Goal: Task Accomplishment & Management: Use online tool/utility

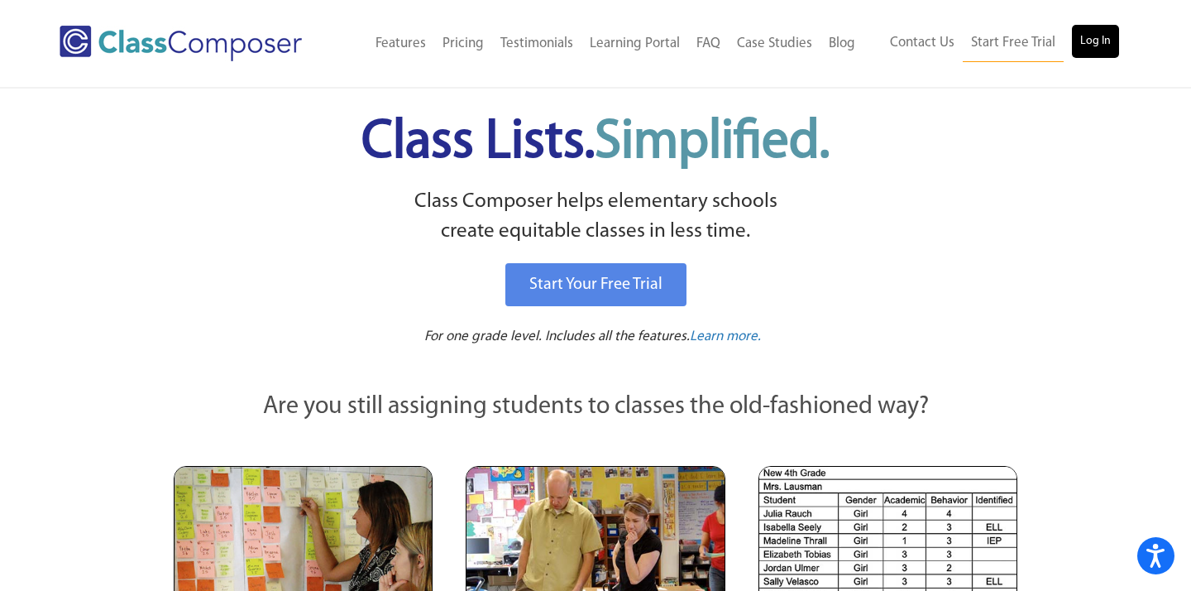
click at [1104, 42] on link "Log In" at bounding box center [1095, 41] width 47 height 33
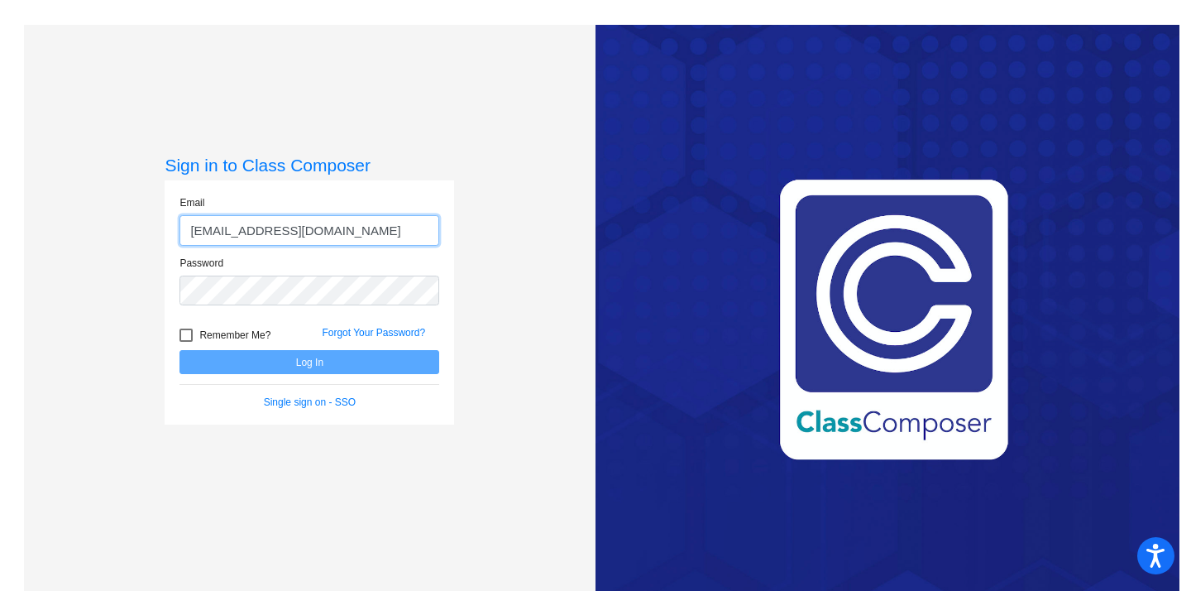
type input "paneetbath@cusd.com"
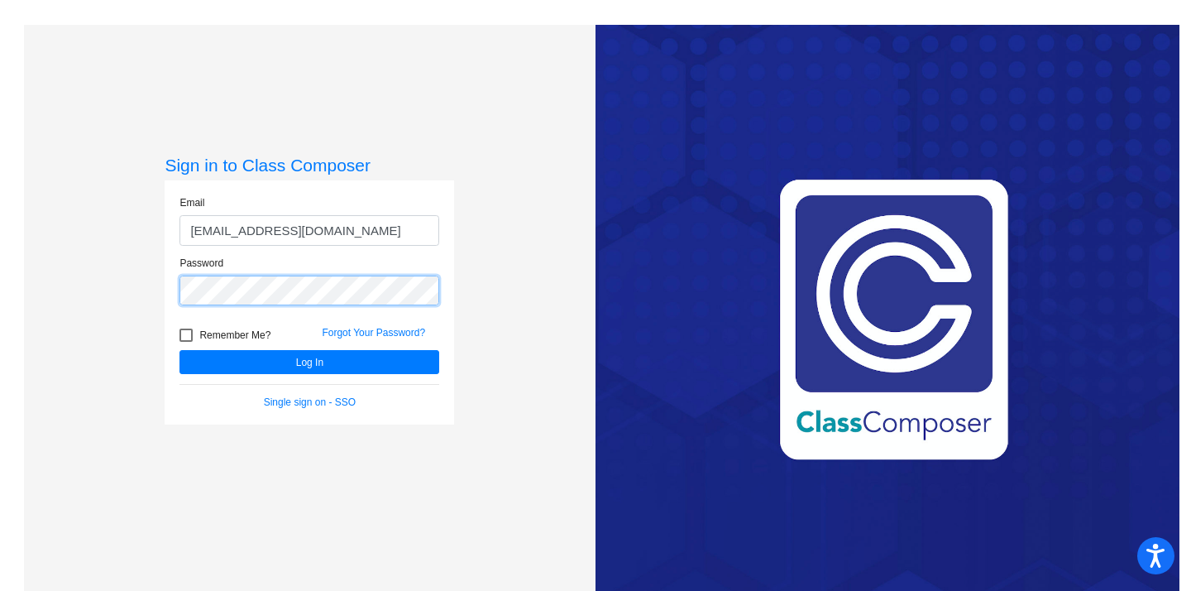
click at [307, 361] on button "Log In" at bounding box center [309, 362] width 260 height 24
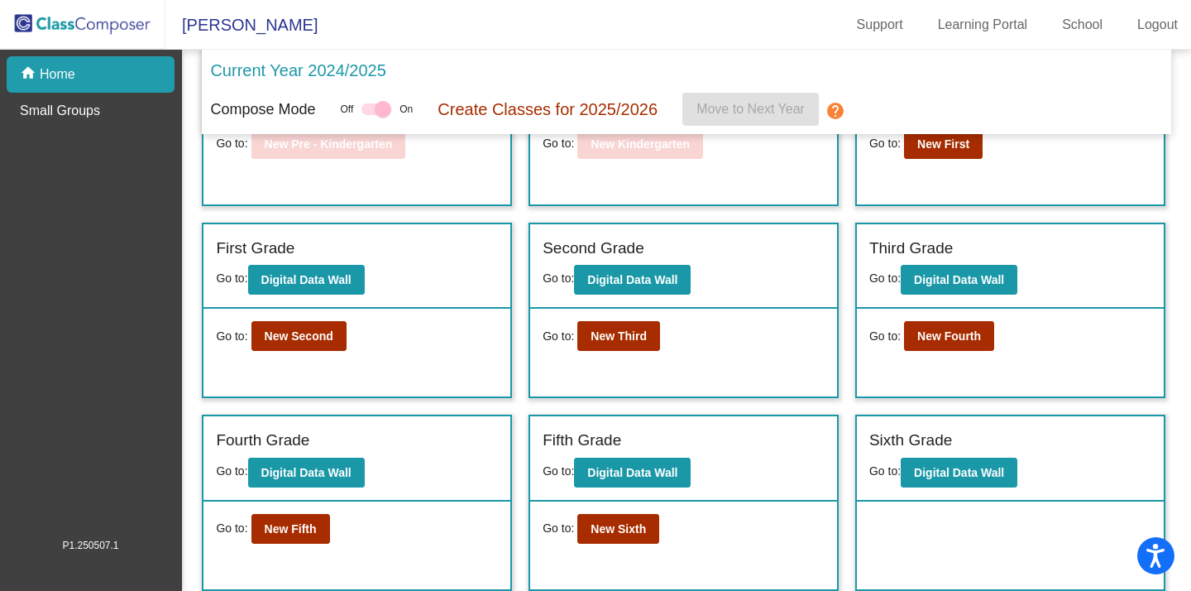
scroll to position [113, 0]
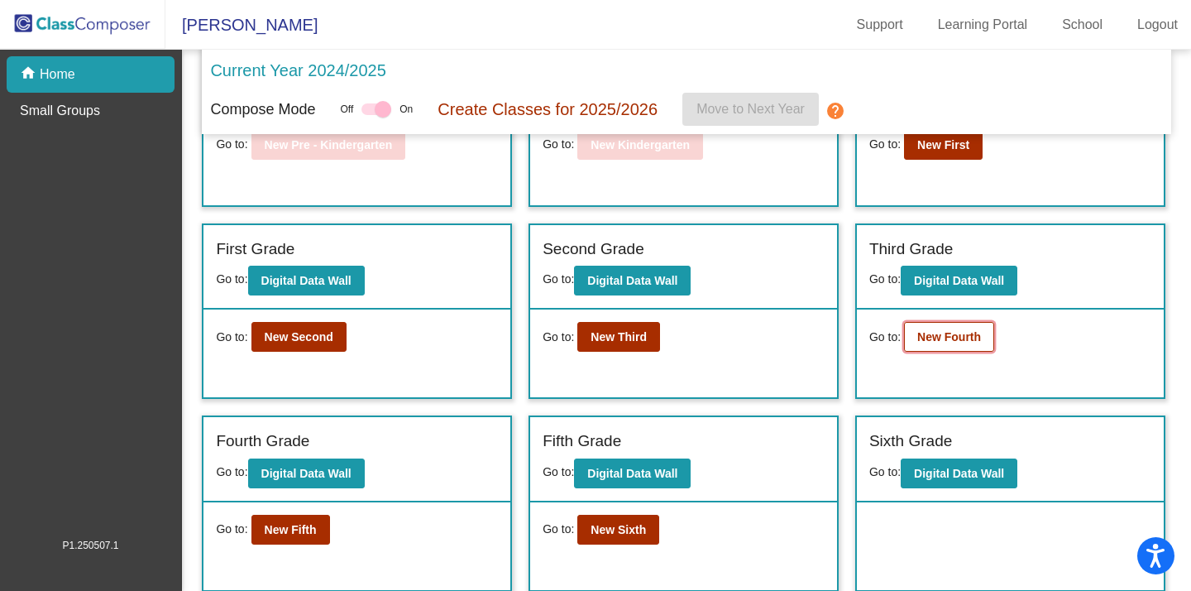
click at [962, 334] on b "New Fourth" at bounding box center [949, 336] width 64 height 13
